Goal: Transaction & Acquisition: Purchase product/service

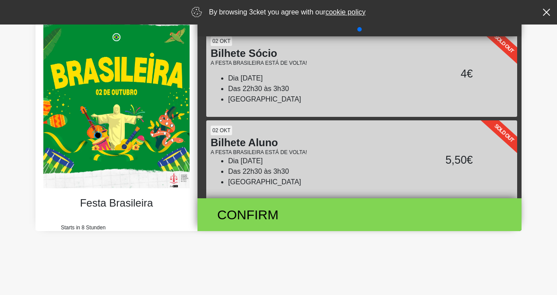
scroll to position [70, 0]
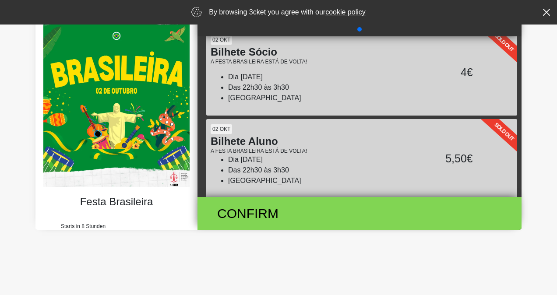
click at [286, 95] on li "[GEOGRAPHIC_DATA]" at bounding box center [329, 98] width 203 height 11
click at [250, 210] on div "Confirm" at bounding box center [307, 214] width 198 height 20
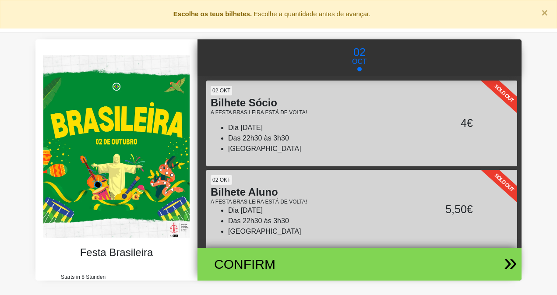
scroll to position [11, 0]
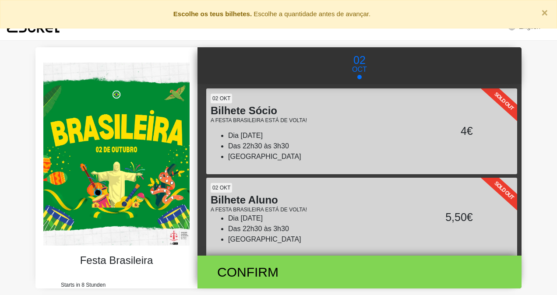
click at [341, 137] on li "Dia [DATE]" at bounding box center [329, 136] width 203 height 11
click at [457, 125] on div "4€" at bounding box center [453, 131] width 44 height 17
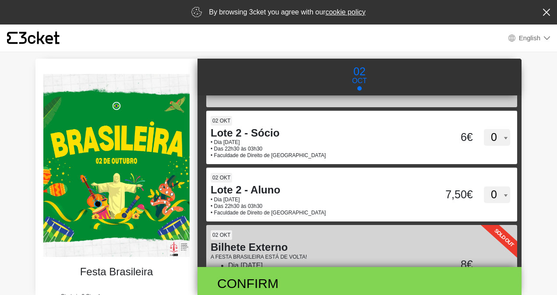
scroll to position [158, 0]
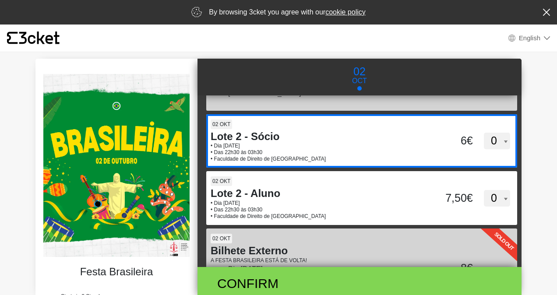
click at [284, 150] on p "• Das 22h30 às 03h30" at bounding box center [321, 152] width 220 height 7
click at [284, 128] on input "dkdFblk4ZlJ0Z21wYjZObm00RFY2dz09" at bounding box center [272, 120] width 132 height 13
select select "1"
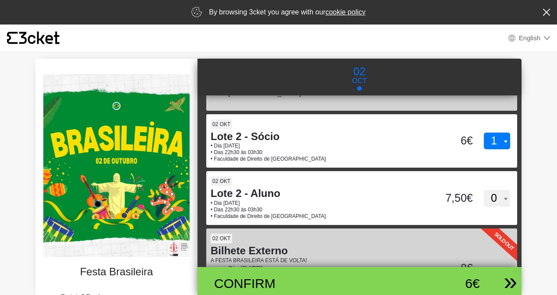
click at [273, 280] on div "Confirm" at bounding box center [307, 284] width 198 height 20
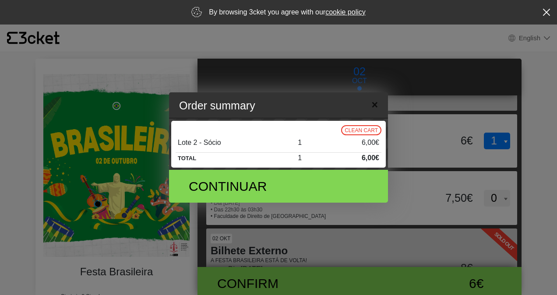
click at [373, 101] on span "×" at bounding box center [375, 105] width 7 height 14
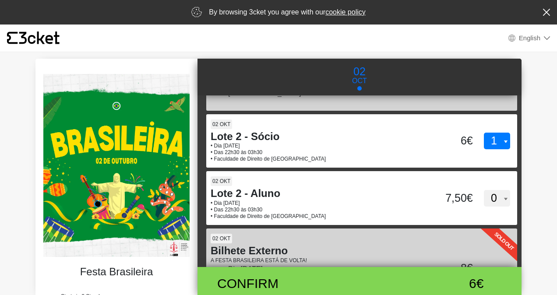
click at [150, 151] on img at bounding box center [116, 165] width 146 height 183
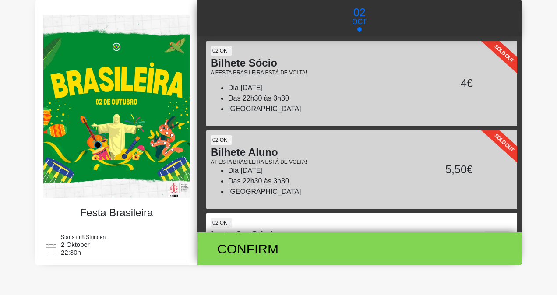
scroll to position [46, 0]
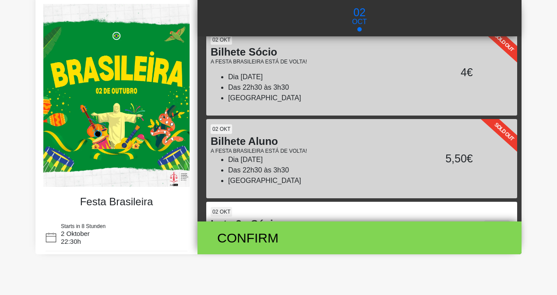
click at [150, 151] on img at bounding box center [116, 95] width 146 height 183
